Goal: Task Accomplishment & Management: Manage account settings

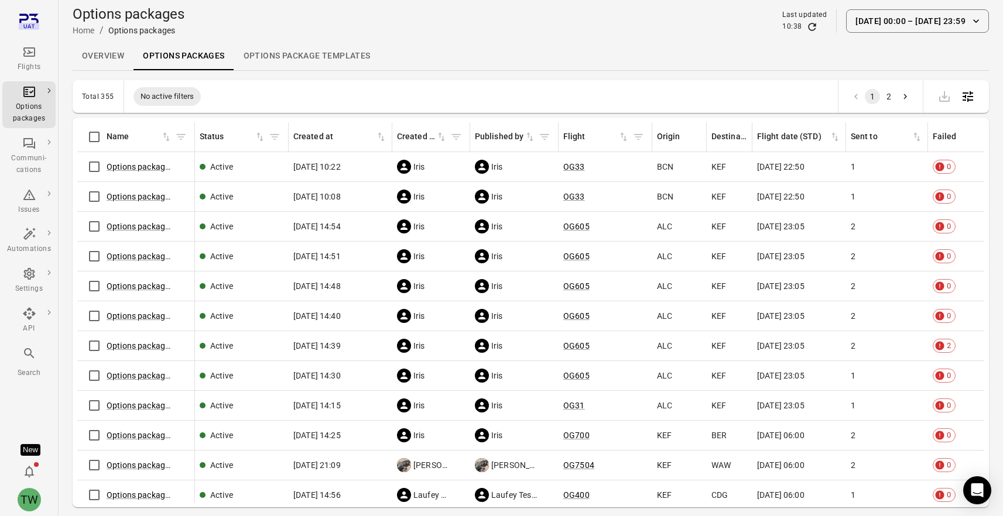
click at [30, 470] on icon "Notifications" at bounding box center [29, 472] width 14 height 14
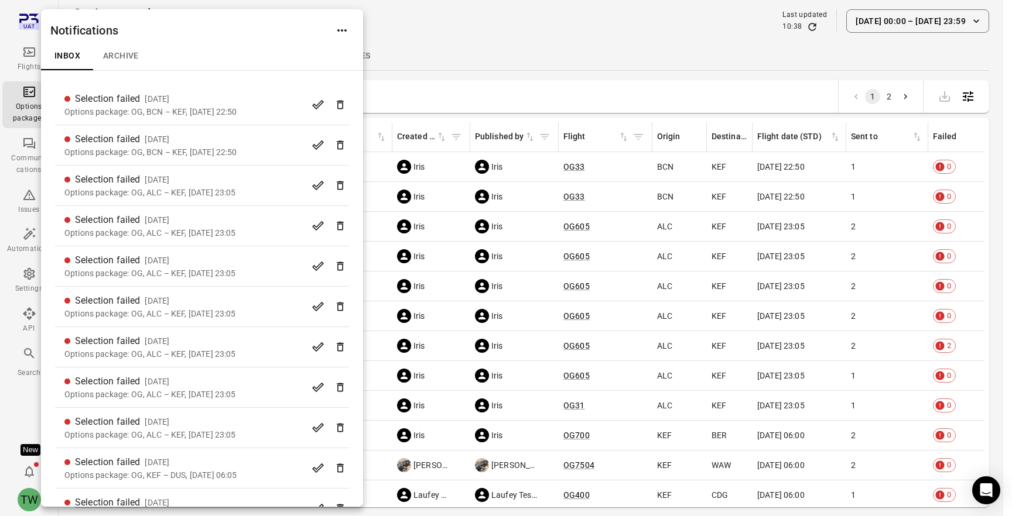
click at [420, 37] on div at bounding box center [506, 258] width 1012 height 516
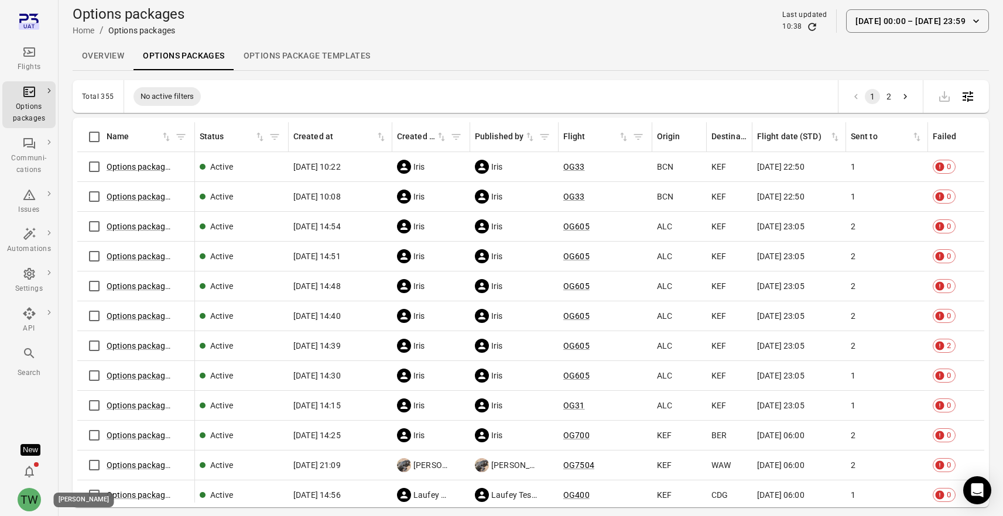
click at [32, 496] on div "TW" at bounding box center [29, 499] width 23 height 23
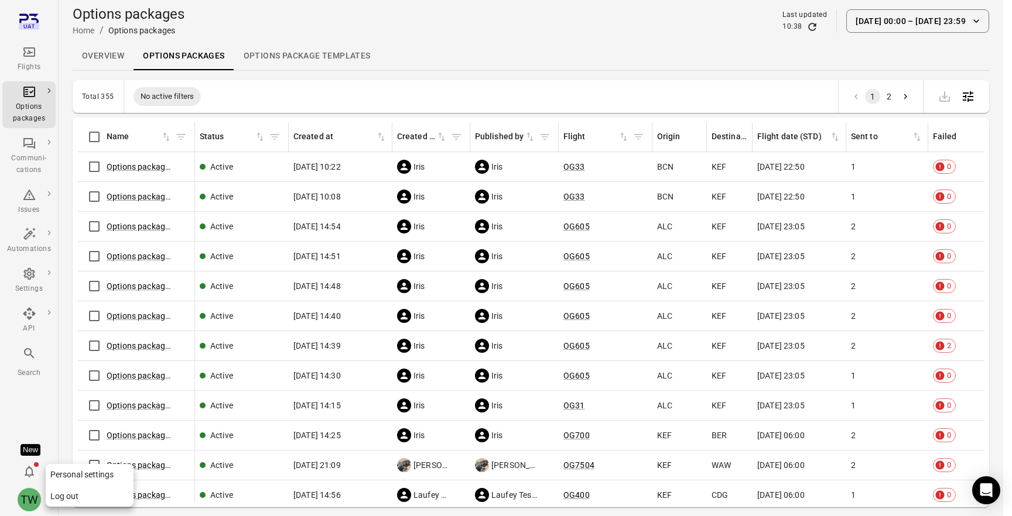
click at [103, 491] on button "Log out" at bounding box center [90, 497] width 88 height 22
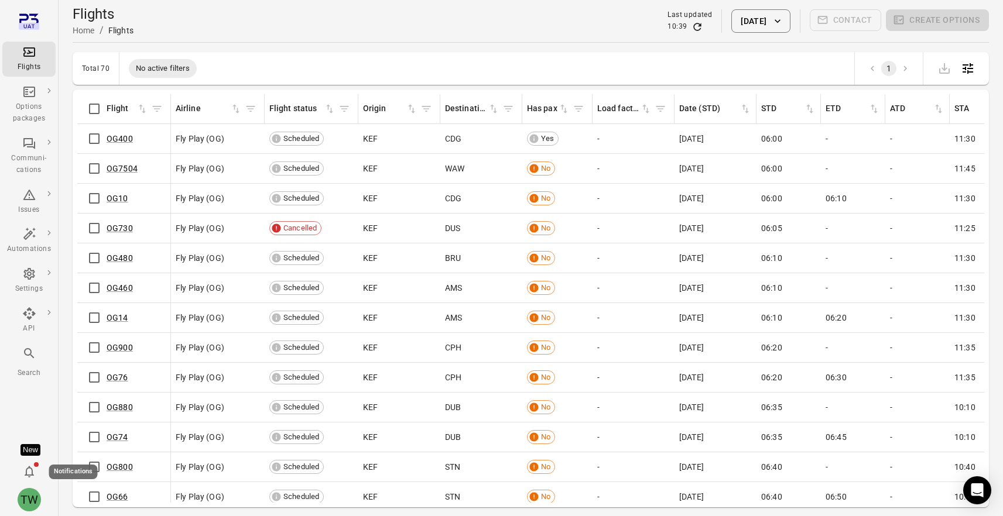
click at [28, 472] on icon "Notifications" at bounding box center [29, 472] width 14 height 14
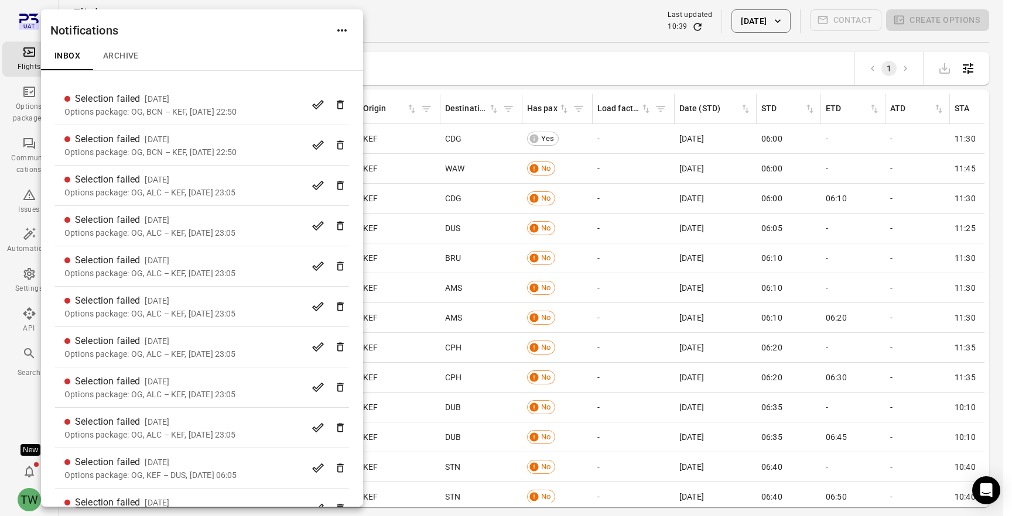
click at [423, 26] on div at bounding box center [506, 258] width 1012 height 516
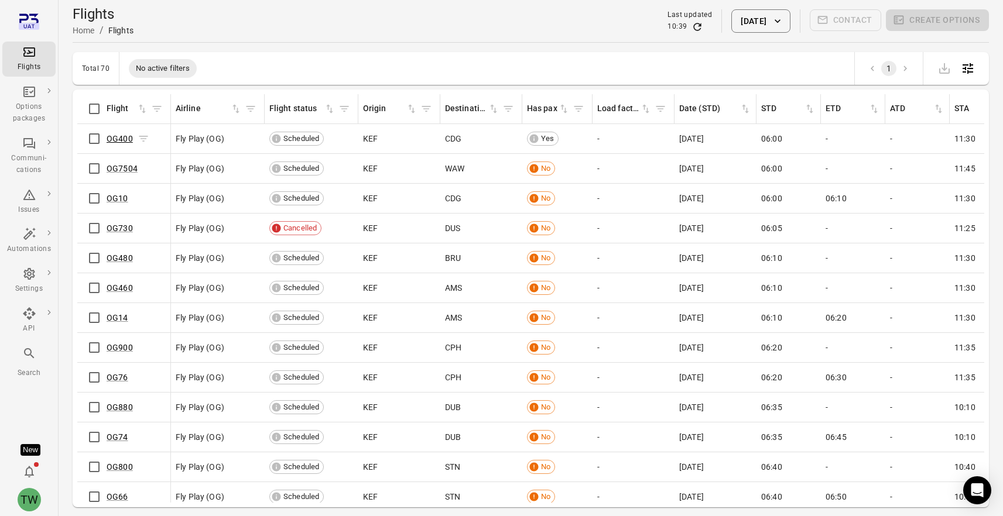
click at [119, 136] on link "OG400" at bounding box center [120, 138] width 26 height 9
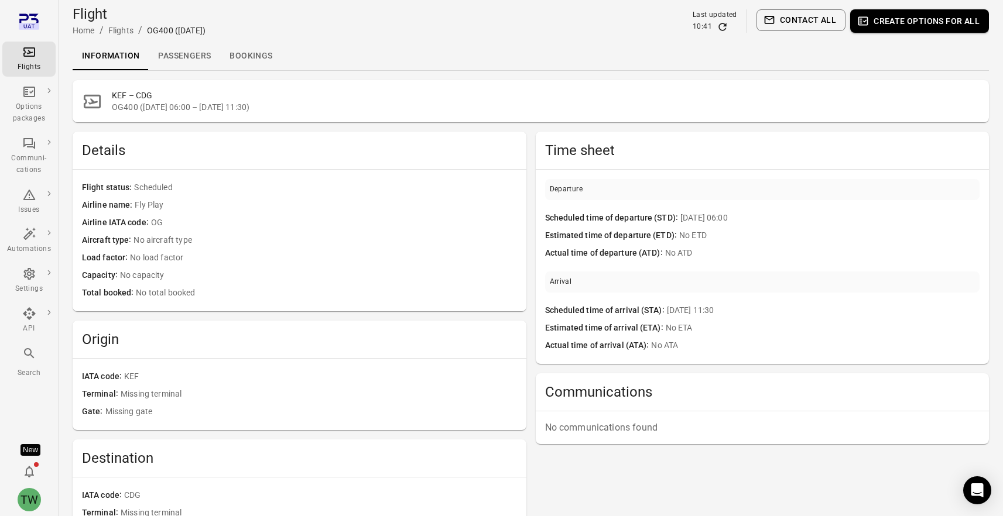
click at [183, 58] on link "Passengers" at bounding box center [184, 56] width 71 height 28
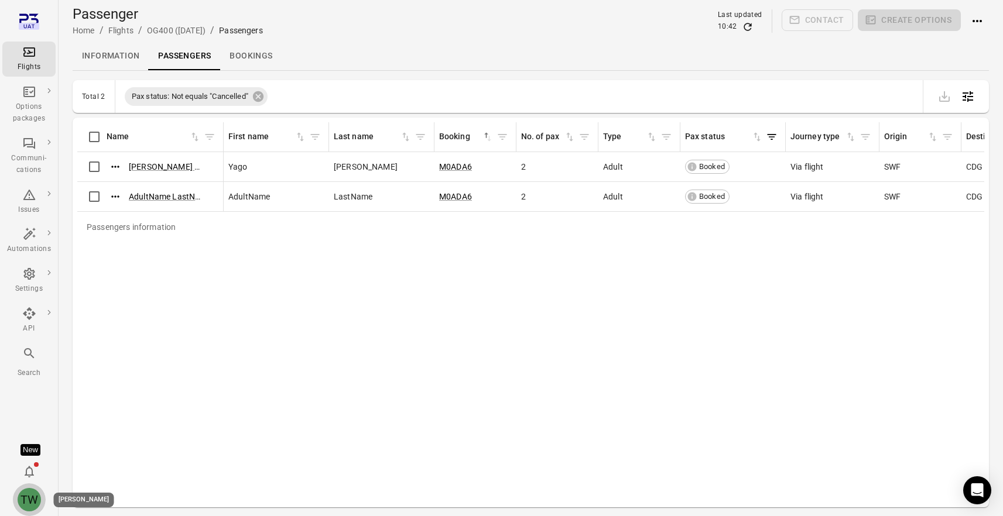
click at [25, 500] on div "TW" at bounding box center [29, 499] width 23 height 23
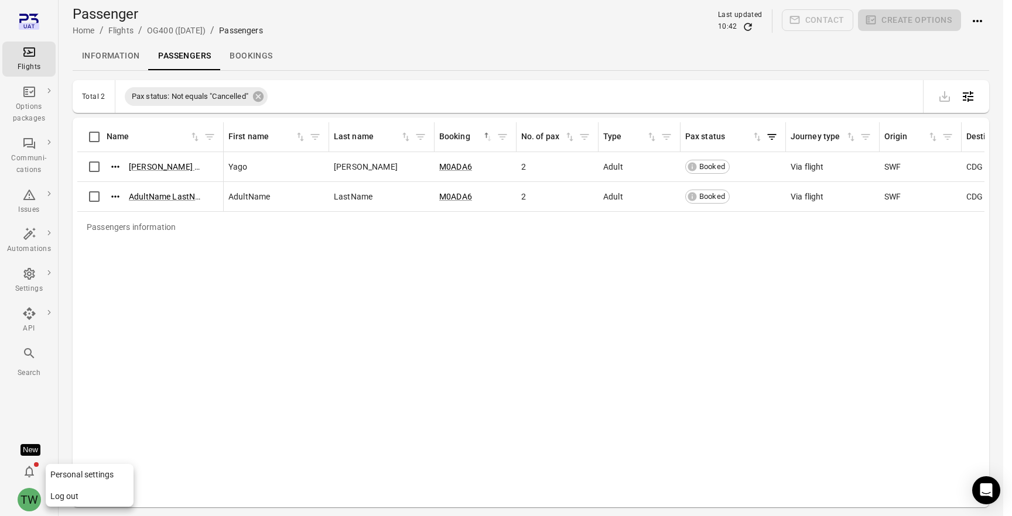
click at [69, 495] on button "Log out" at bounding box center [90, 497] width 88 height 22
